Goal: Task Accomplishment & Management: Manage account settings

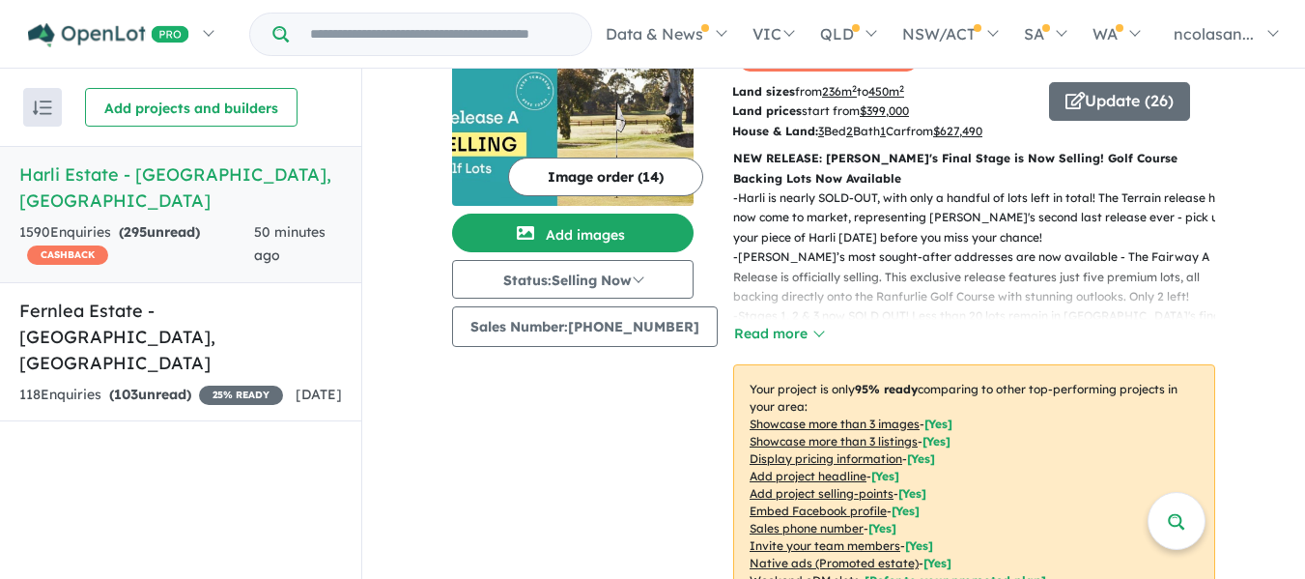
scroll to position [58, 0]
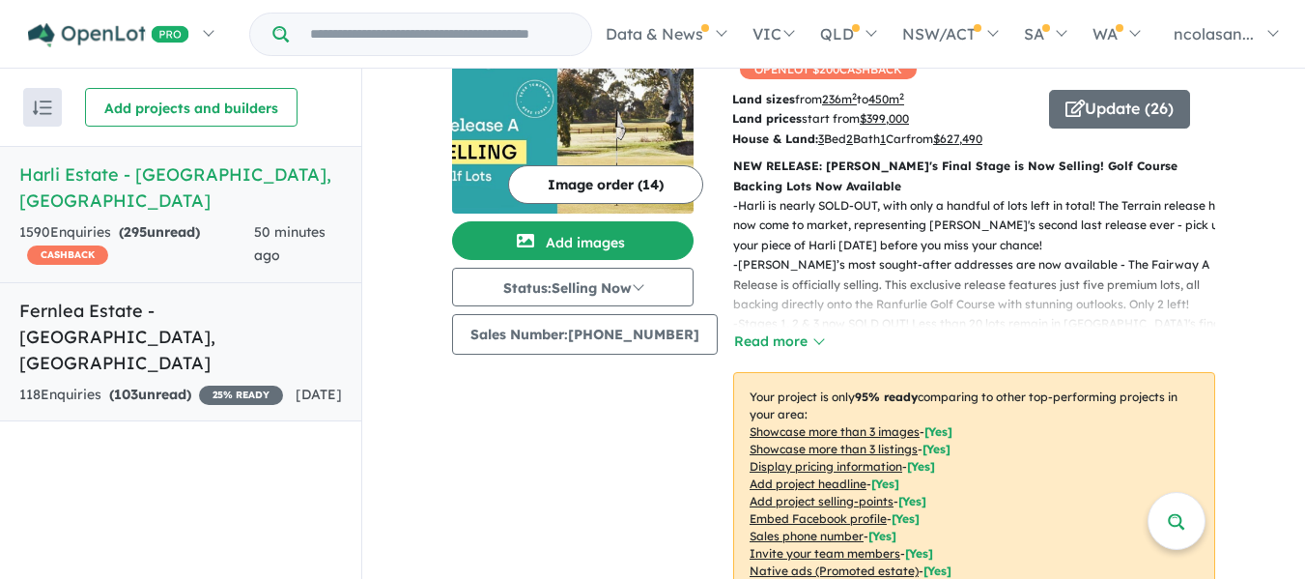
click at [228, 297] on h5 "Fernlea Estate - Clyde , VIC" at bounding box center [180, 336] width 323 height 78
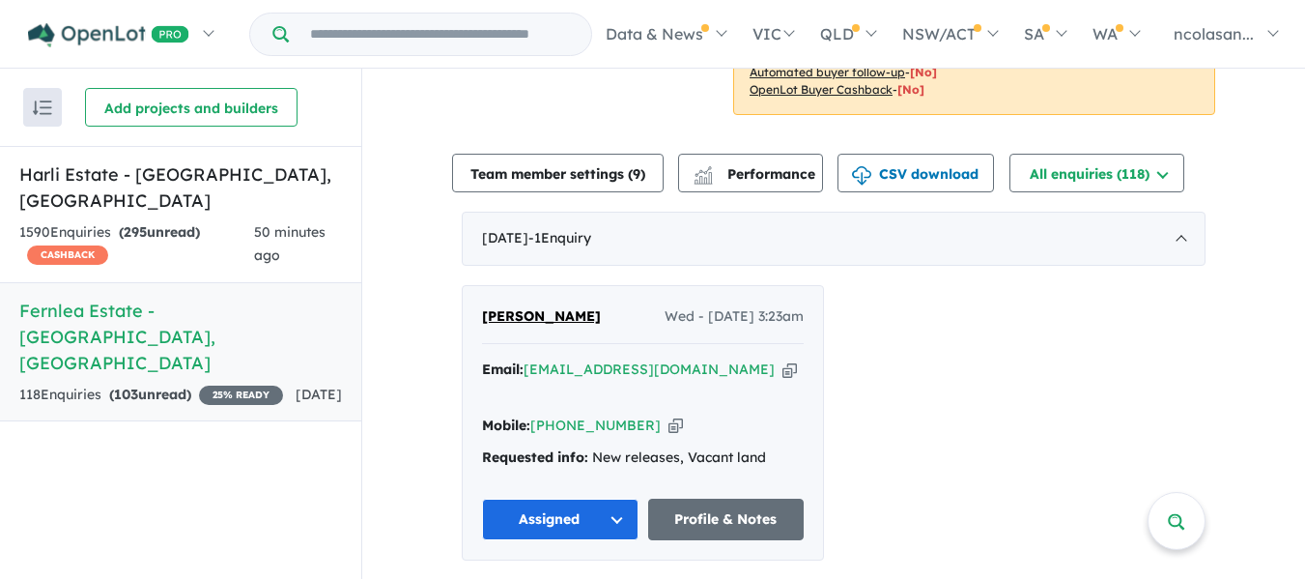
scroll to position [580, 0]
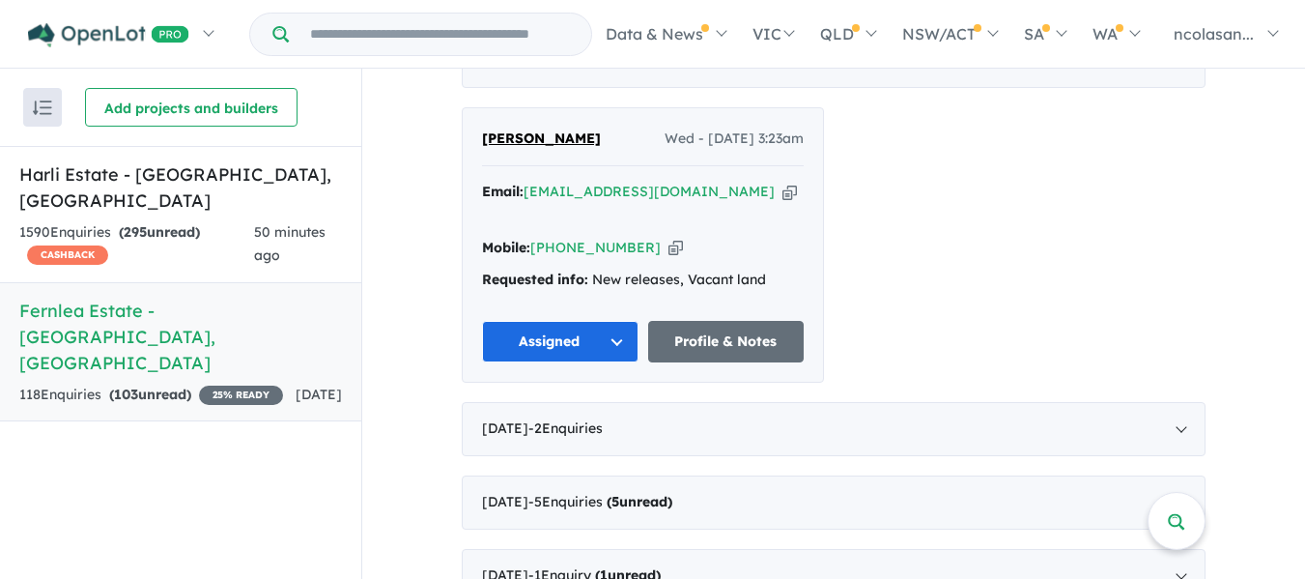
click at [613, 321] on button "Assigned" at bounding box center [560, 342] width 156 height 42
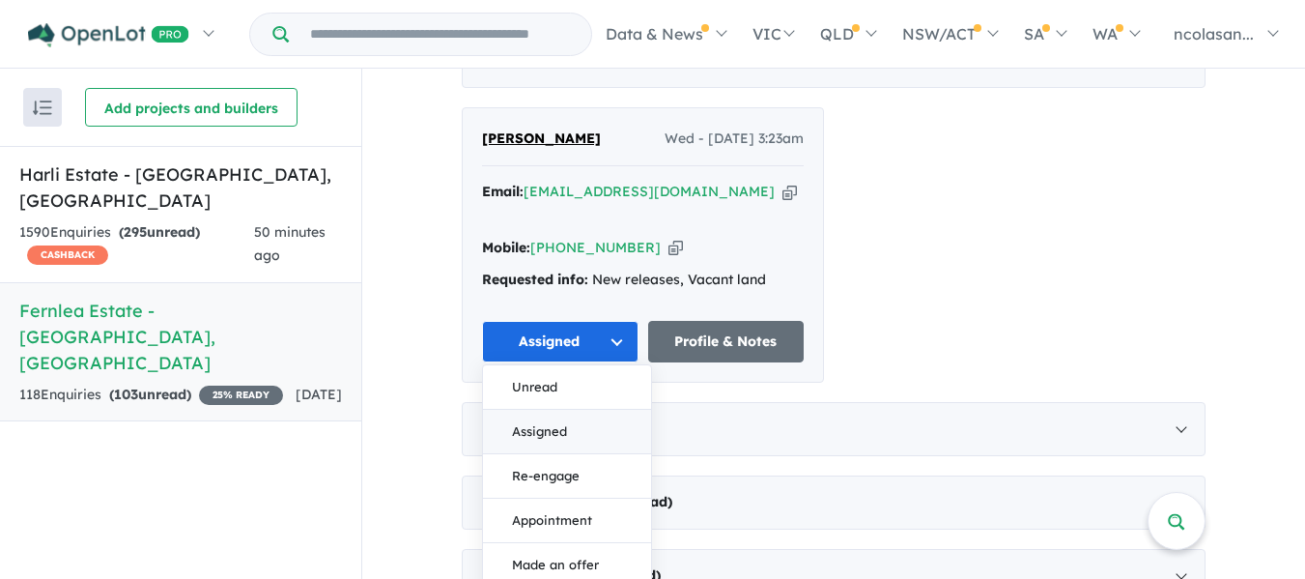
click at [548, 410] on button "Assigned" at bounding box center [567, 432] width 168 height 44
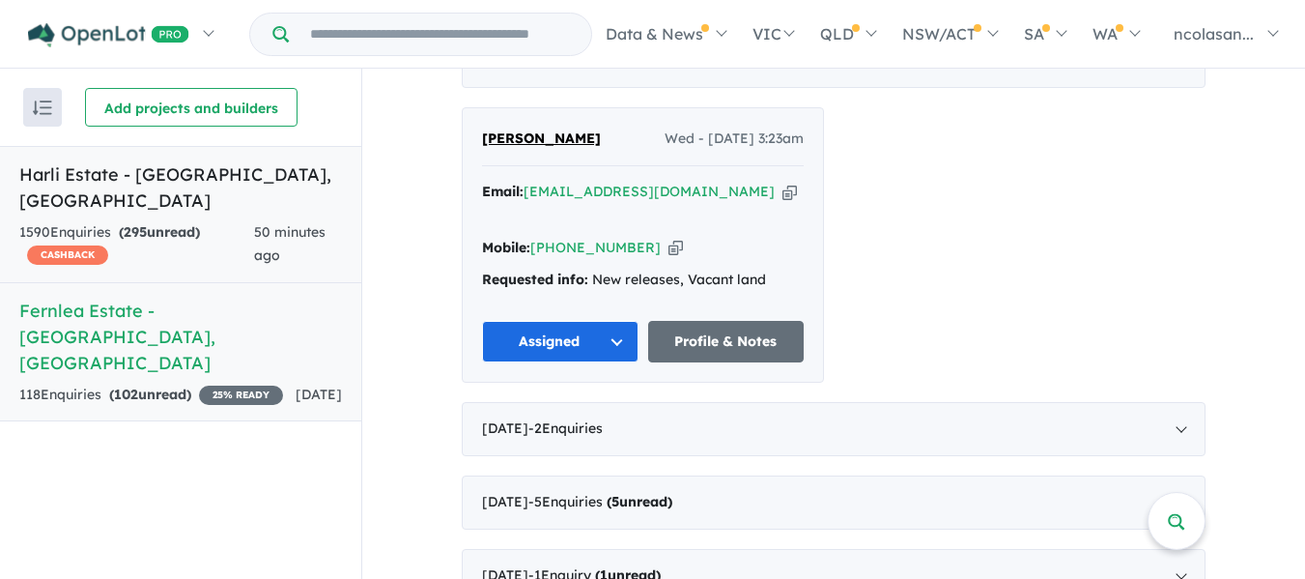
click at [205, 229] on div "1590 Enquir ies ( 295 unread) CASHBACK" at bounding box center [136, 244] width 235 height 46
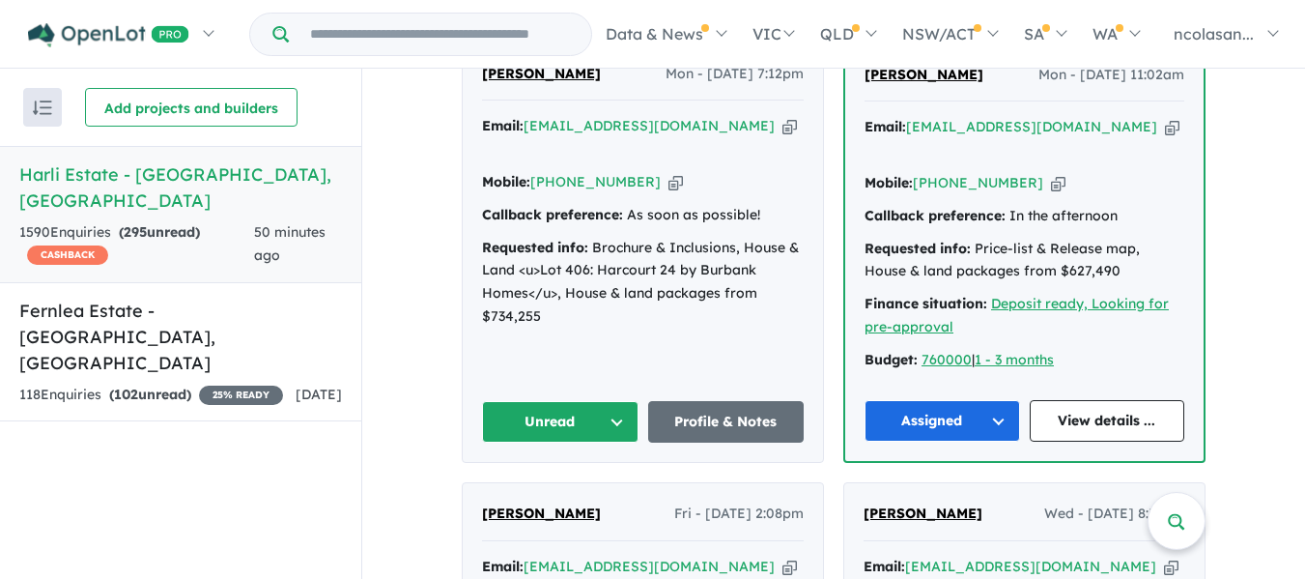
scroll to position [1297, 0]
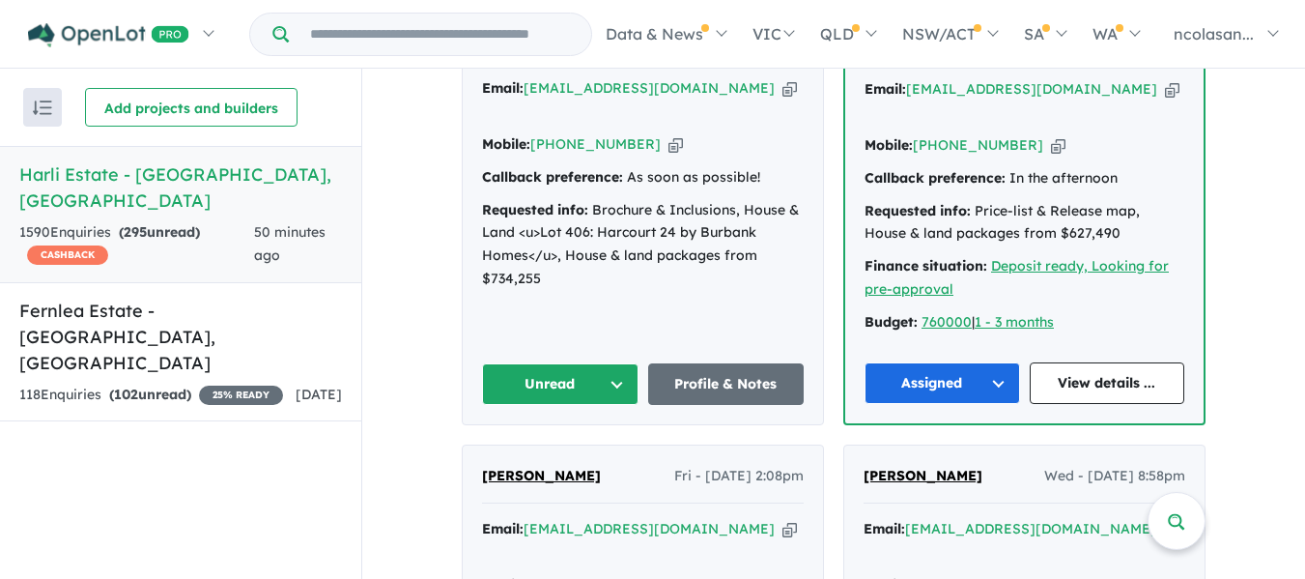
click at [615, 363] on button "Unread" at bounding box center [560, 384] width 156 height 42
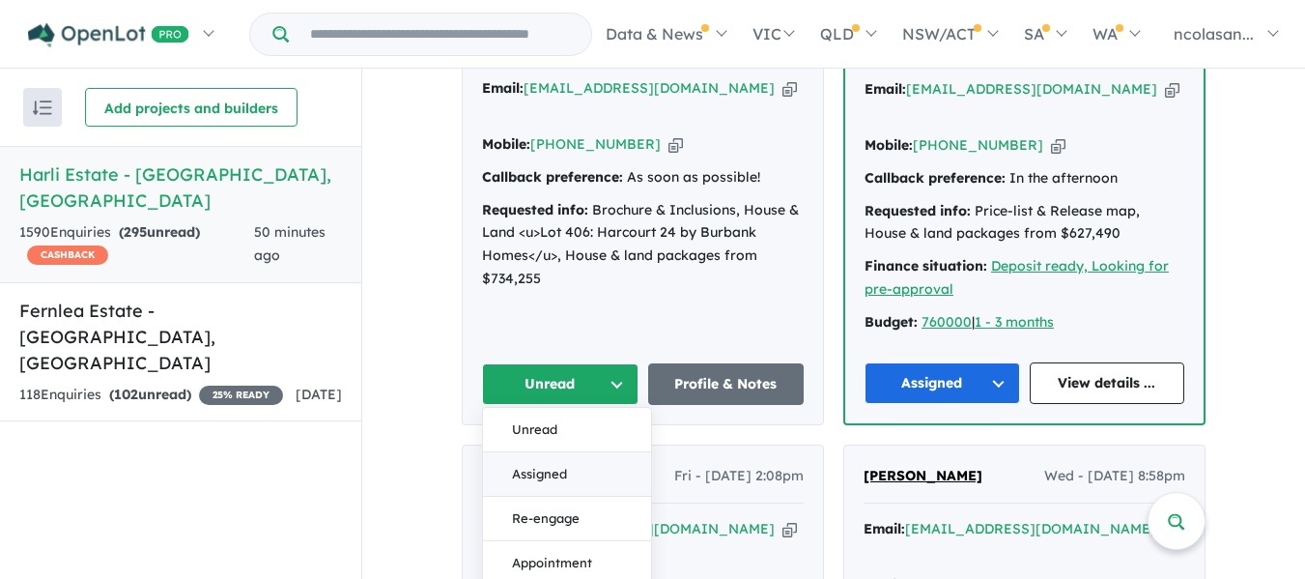
click at [551, 452] on button "Assigned" at bounding box center [567, 474] width 168 height 44
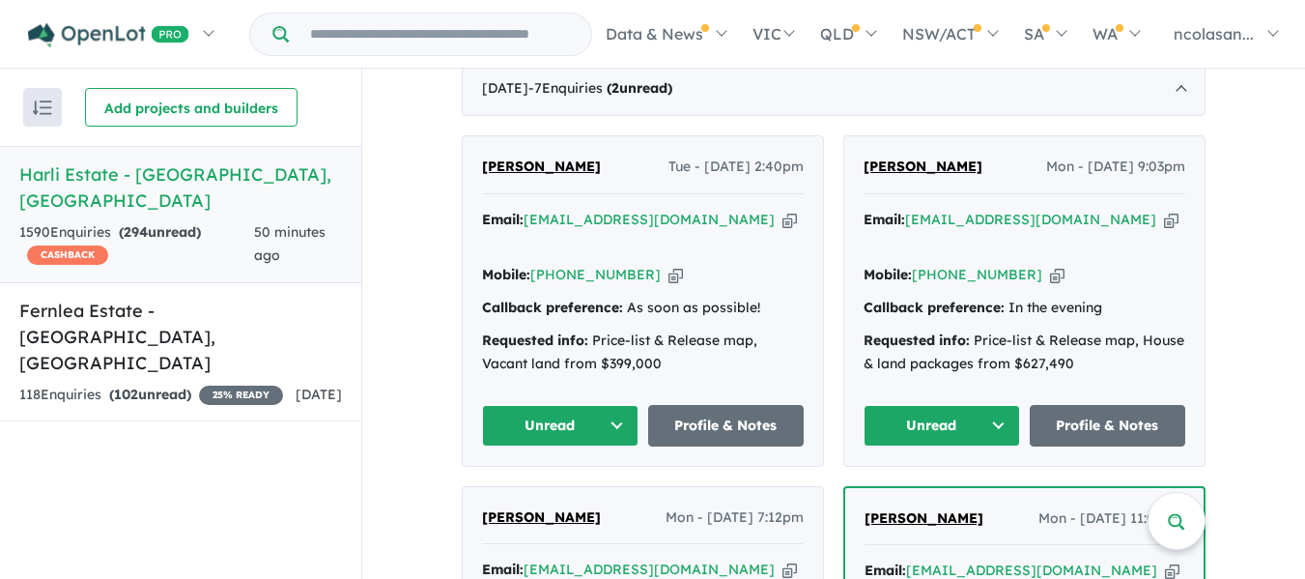
scroll to position [814, 0]
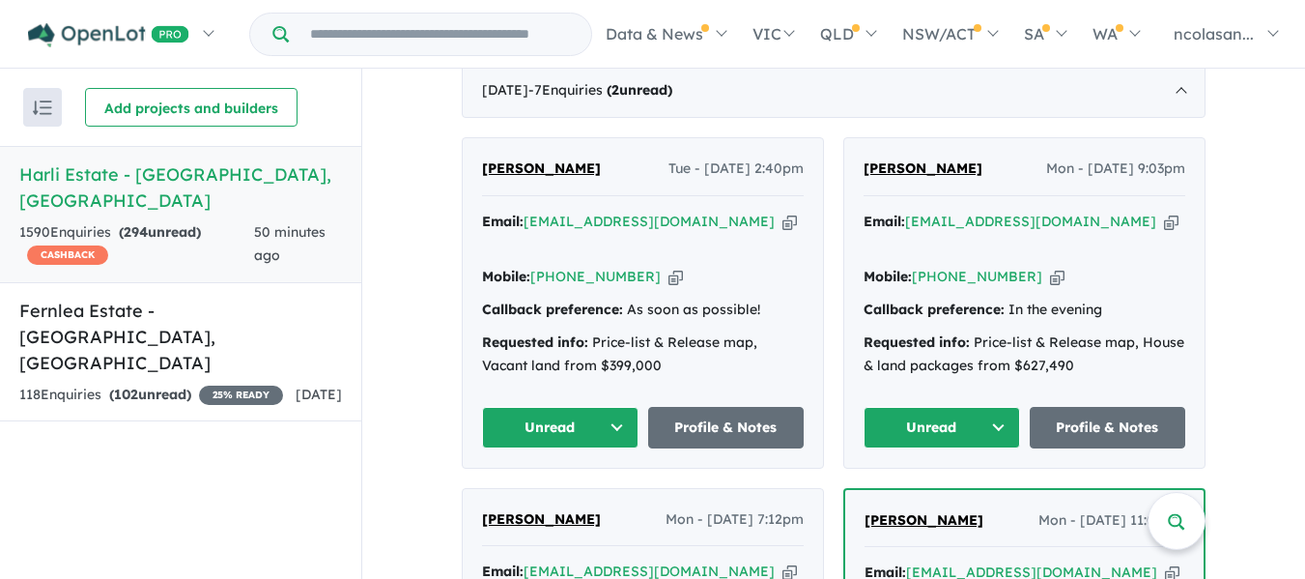
click at [983, 407] on button "Unread" at bounding box center [941, 428] width 156 height 42
click at [901, 495] on button "Assigned" at bounding box center [948, 517] width 168 height 44
click at [615, 407] on button "Unread" at bounding box center [560, 428] width 156 height 42
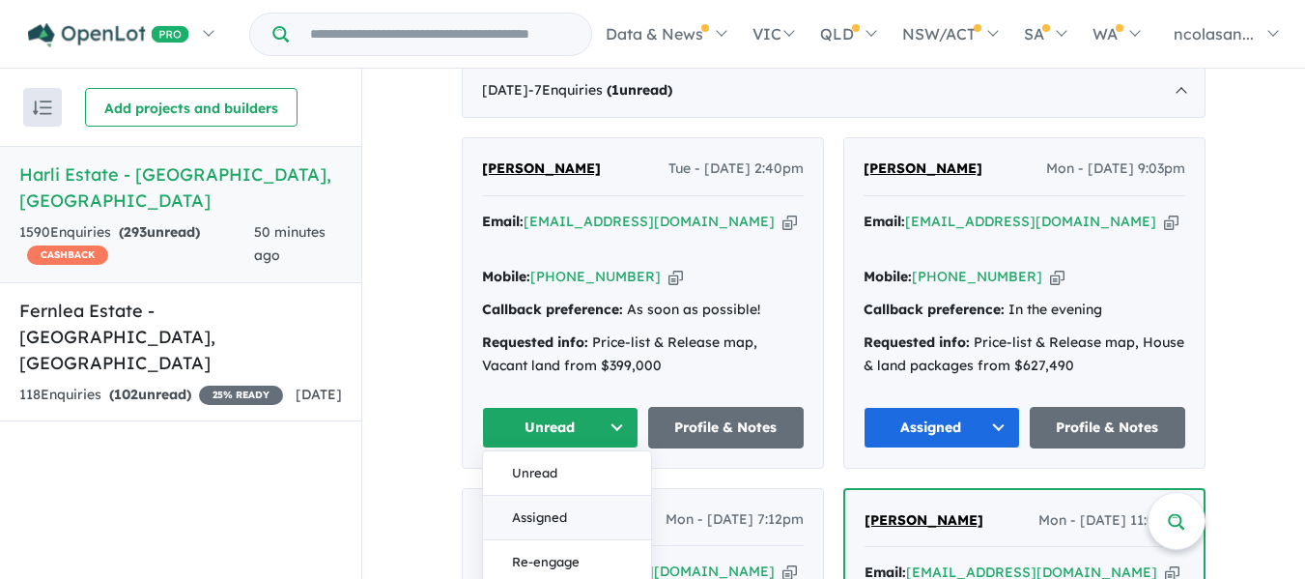
click at [560, 495] on button "Assigned" at bounding box center [567, 517] width 168 height 44
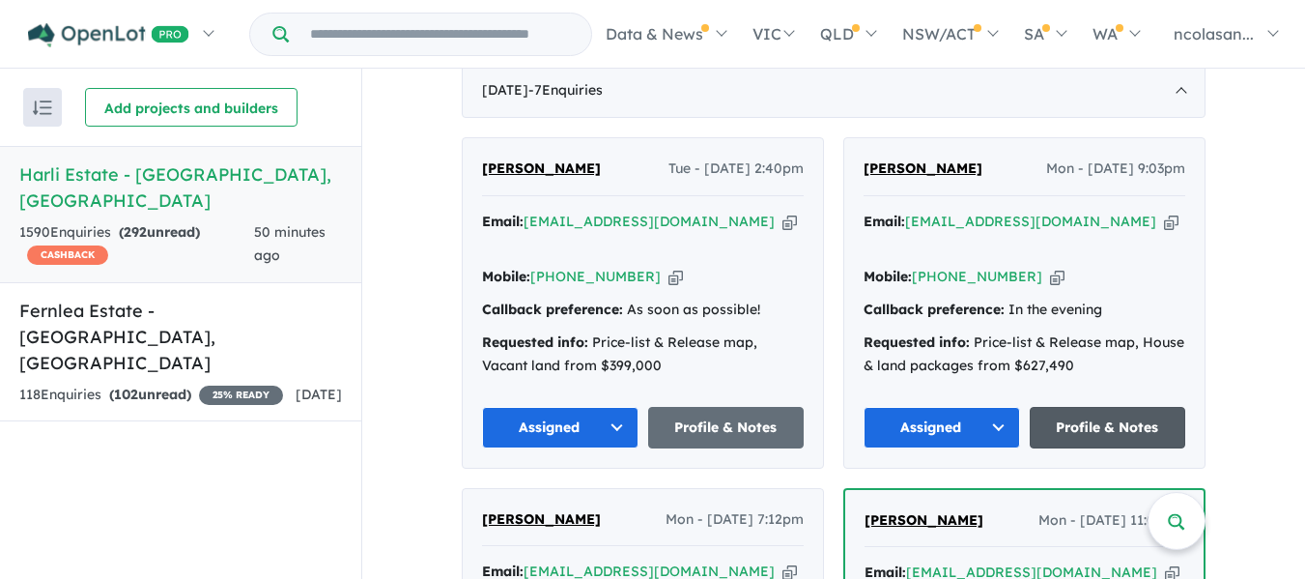
click at [1061, 407] on link "Profile & Notes" at bounding box center [1108, 428] width 156 height 42
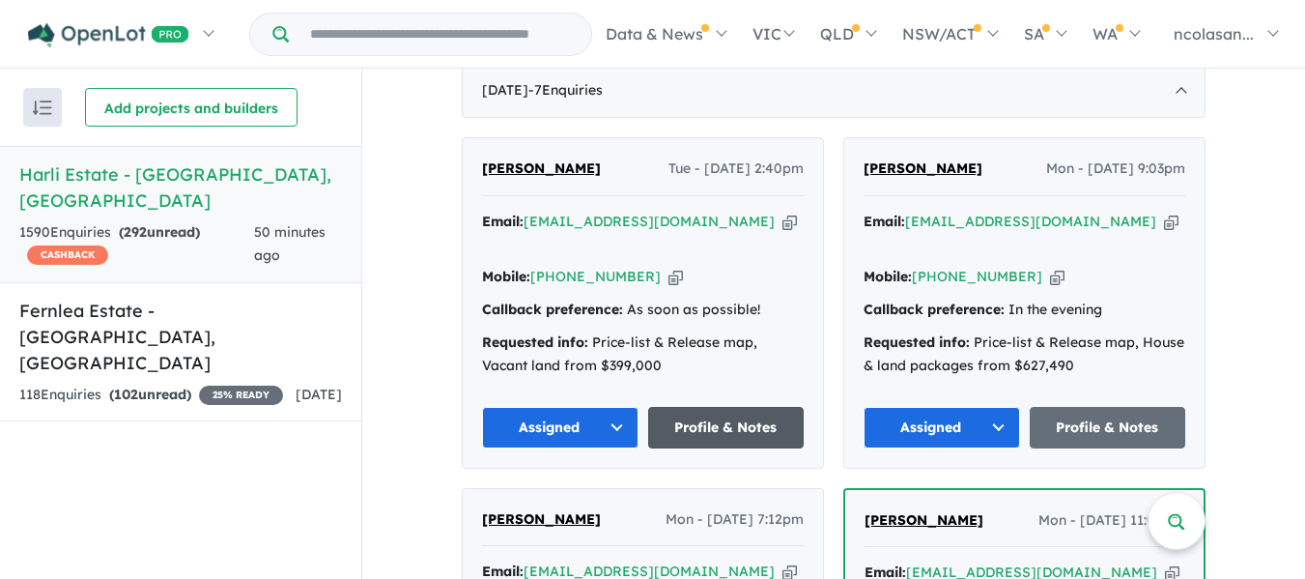
click at [703, 407] on link "Profile & Notes" at bounding box center [726, 428] width 156 height 42
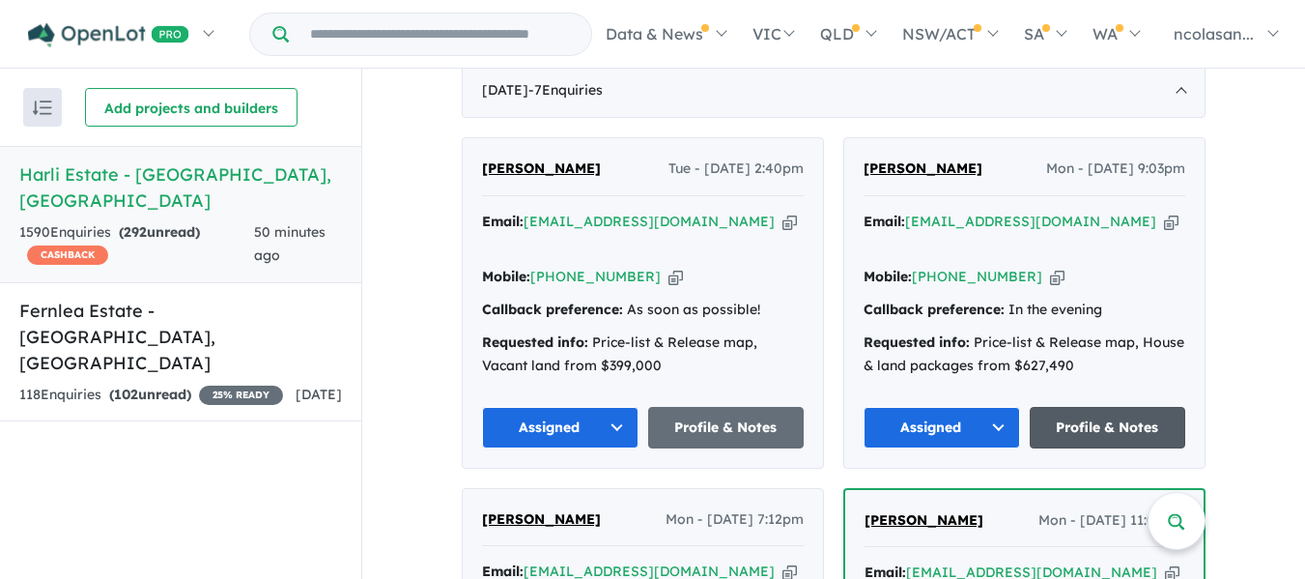
click at [1087, 407] on link "Profile & Notes" at bounding box center [1108, 428] width 156 height 42
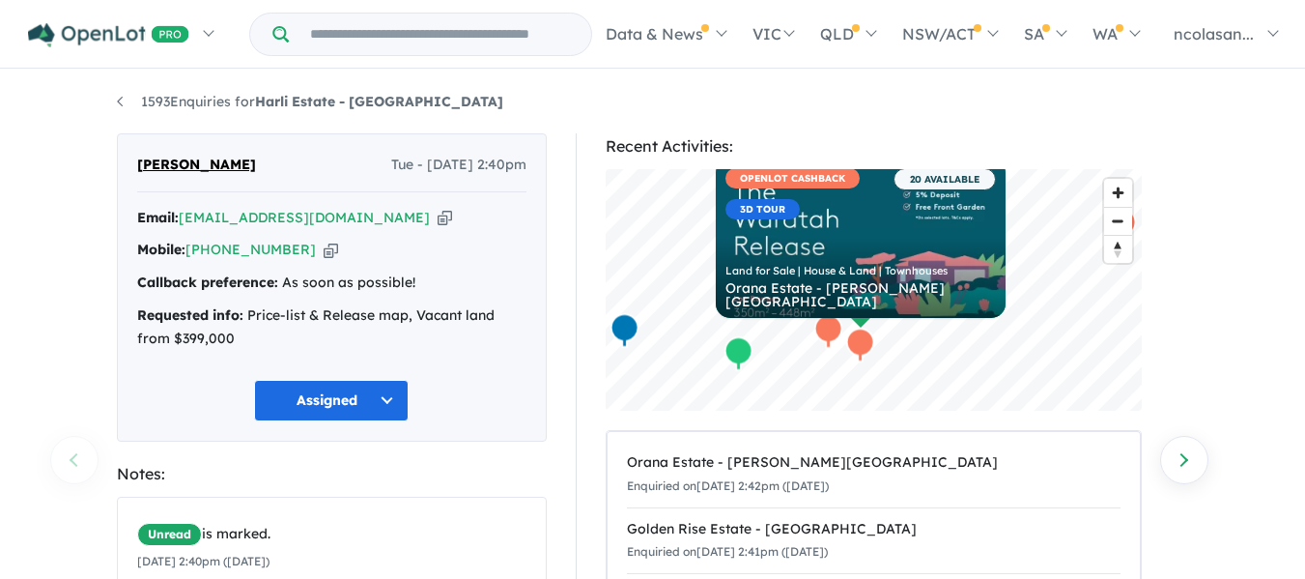
click at [905, 123] on div "1593 Enquiries for Harli Estate - Cranbourne West Previous enquiry Next enquiry…" at bounding box center [652, 326] width 1101 height 510
